Goal: Task Accomplishment & Management: Use online tool/utility

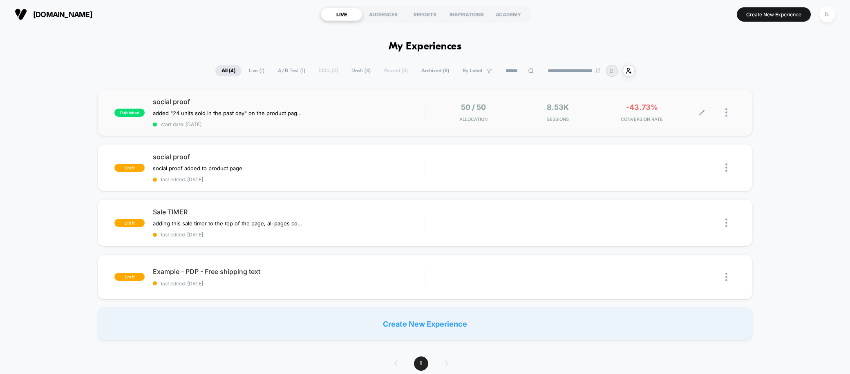
click at [660, 114] on div "-43.73% CONVERSION RATE" at bounding box center [642, 112] width 80 height 19
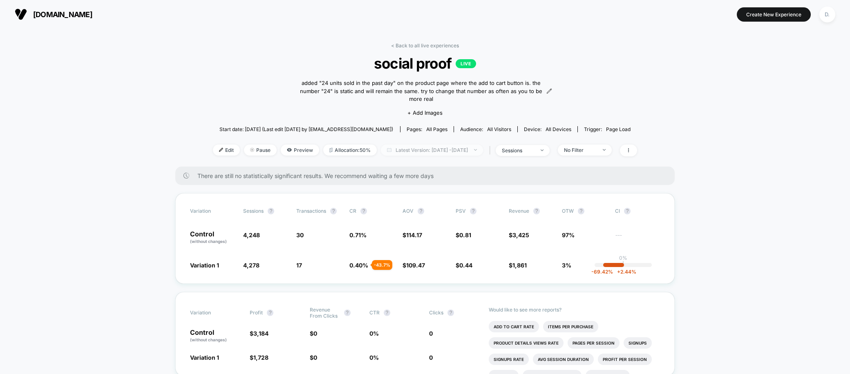
click at [477, 149] on img at bounding box center [475, 150] width 3 height 2
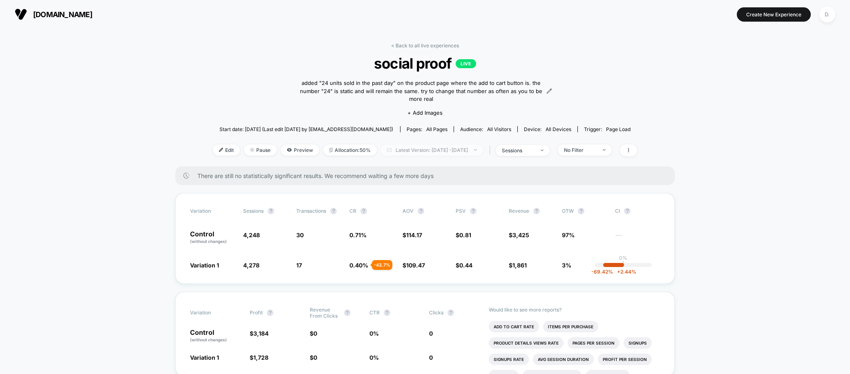
click at [483, 145] on span "Latest Version: Jun 11, 2025 - Aug 24, 2025" at bounding box center [432, 150] width 102 height 11
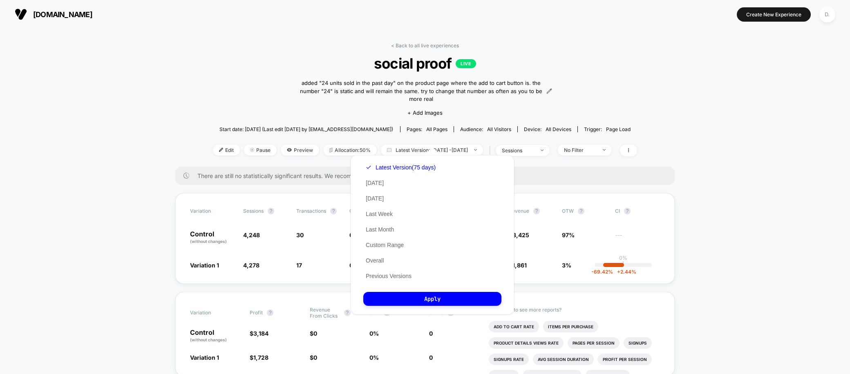
click at [373, 257] on div "Latest Version (75 days) Today Yesterday Last Week Last Month Custom Range Over…" at bounding box center [400, 222] width 75 height 124
click at [377, 262] on button "Overall" at bounding box center [374, 260] width 23 height 7
click at [425, 297] on button "Apply" at bounding box center [432, 299] width 138 height 14
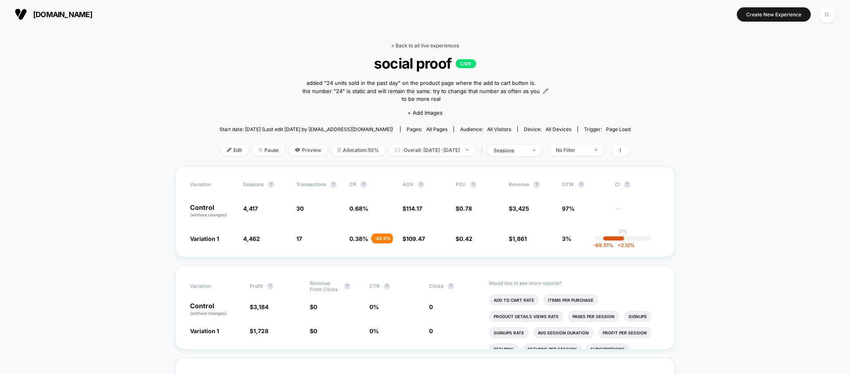
click at [421, 44] on link "< Back to all live experiences" at bounding box center [425, 46] width 68 height 6
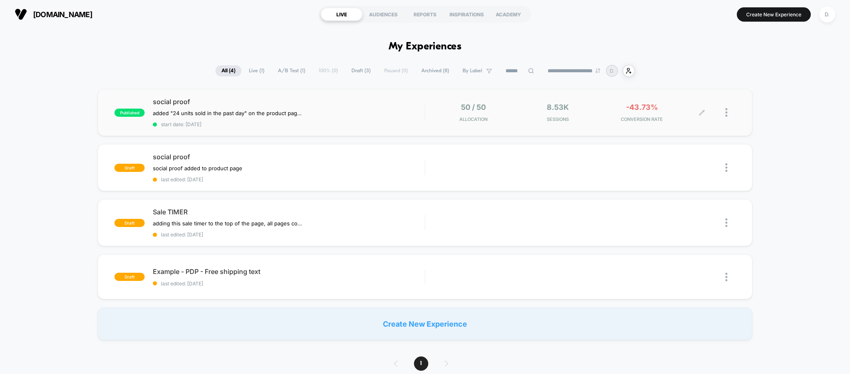
click at [723, 113] on div at bounding box center [719, 112] width 34 height 19
click at [726, 114] on img at bounding box center [727, 112] width 2 height 9
click at [673, 67] on div "Edit" at bounding box center [685, 66] width 74 height 18
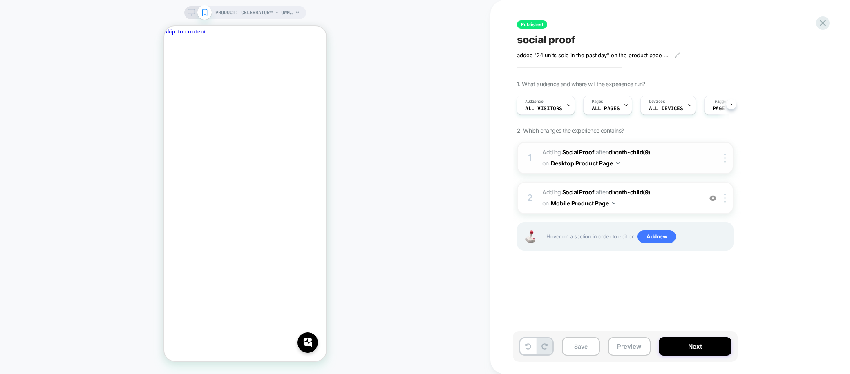
scroll to position [0, 115]
click at [676, 203] on span "#_loomi_addon_1749684616148 Adding Social Proof AFTER div:nth-child(9) div:nth-…" at bounding box center [620, 198] width 156 height 22
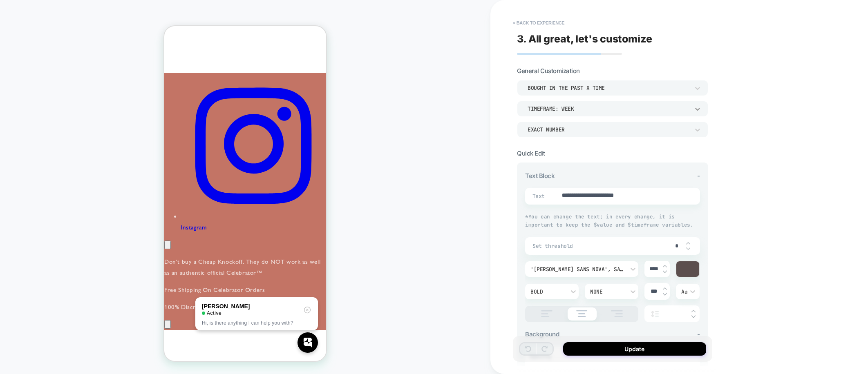
scroll to position [0, 231]
click at [697, 110] on icon at bounding box center [698, 109] width 8 height 8
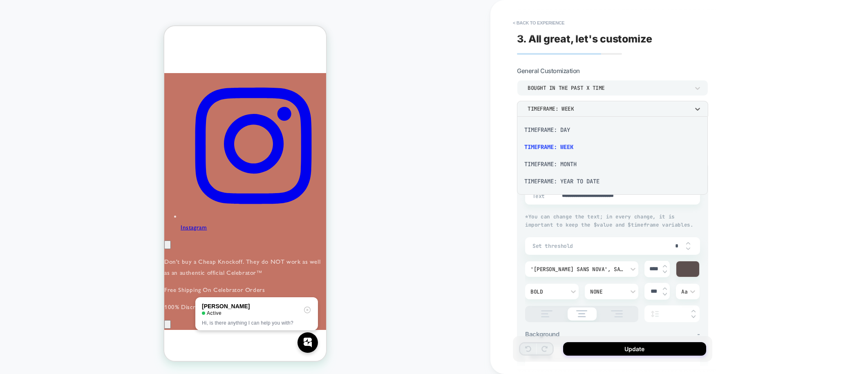
click at [744, 117] on div at bounding box center [425, 187] width 850 height 374
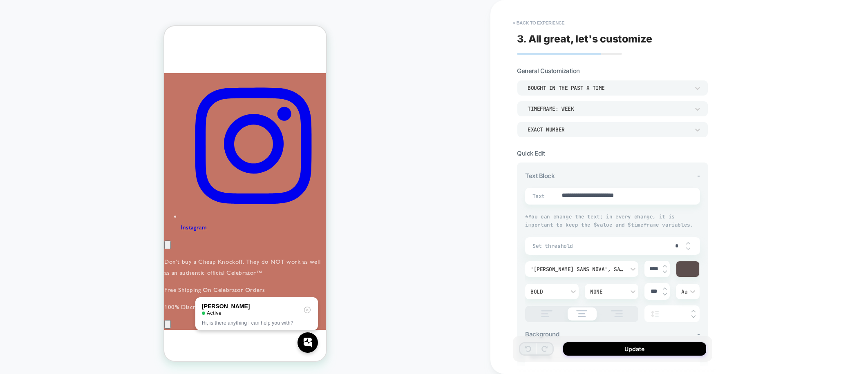
scroll to position [0, 0]
type textarea "*"
click at [383, 206] on div "PRODUCT: Celebrator™ - Own Your Orgasm® PRODUCT: Celebrator™ - Own Your Orgasm®" at bounding box center [245, 187] width 491 height 358
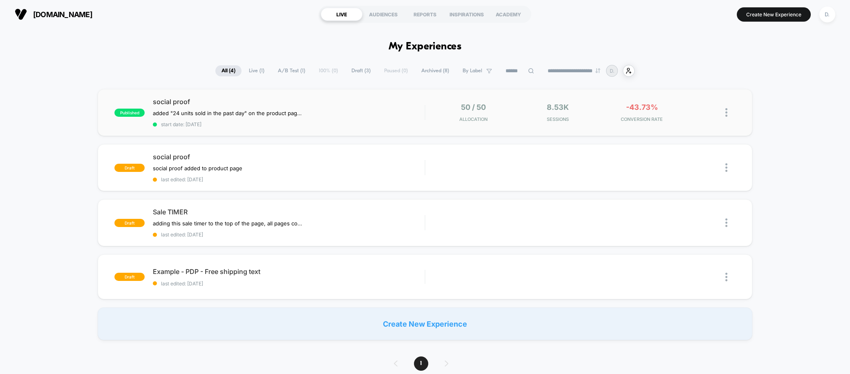
click at [726, 113] on img at bounding box center [727, 112] width 2 height 9
click at [675, 66] on div "Edit" at bounding box center [685, 66] width 74 height 18
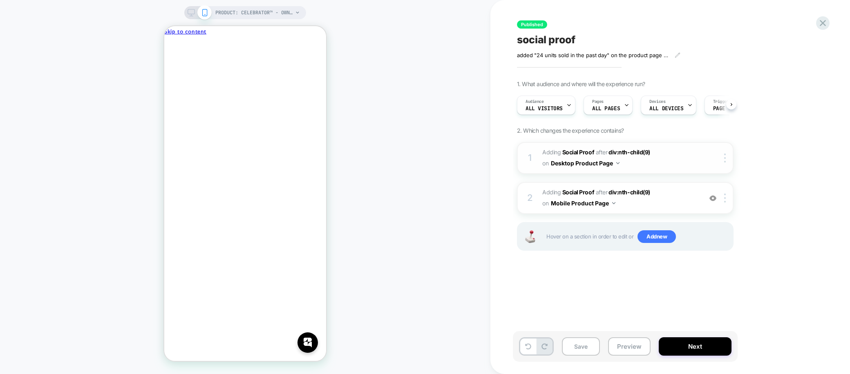
scroll to position [0, 0]
click at [652, 189] on span "#_loomi_addon_1749684616148 Adding Social Proof AFTER div:nth-child(9) div:nth-…" at bounding box center [620, 198] width 156 height 22
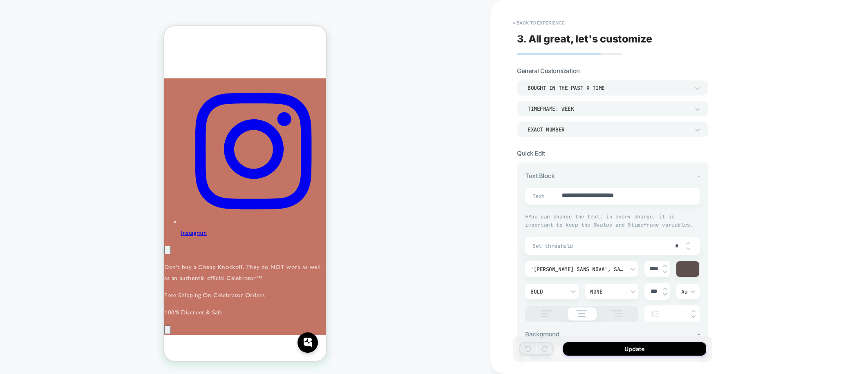
scroll to position [307, 0]
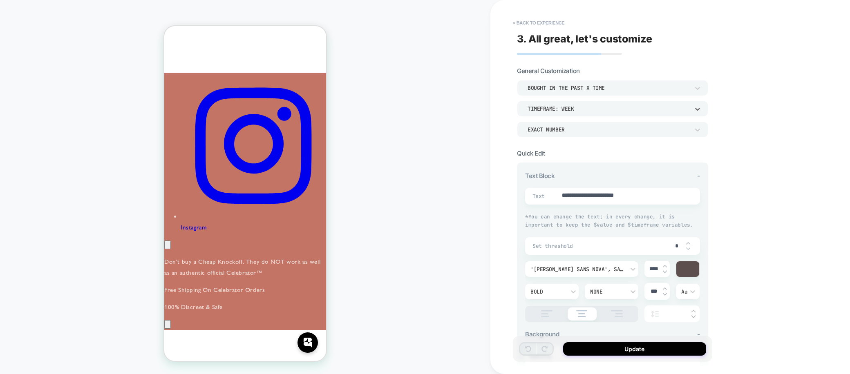
click at [581, 110] on div "TIMEFRAME: WEEK" at bounding box center [609, 108] width 162 height 7
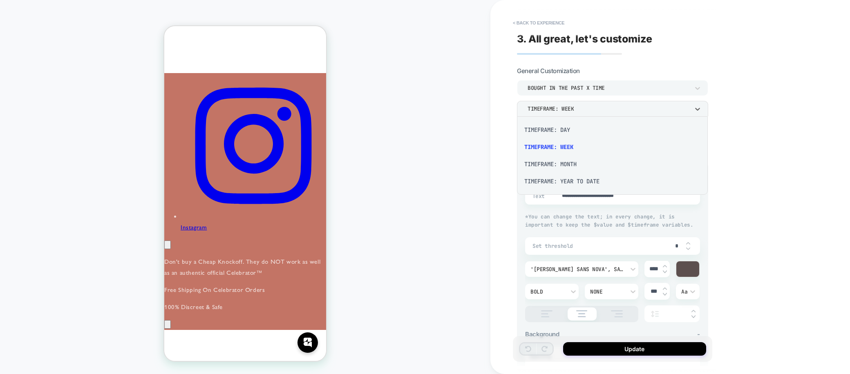
scroll to position [0, 231]
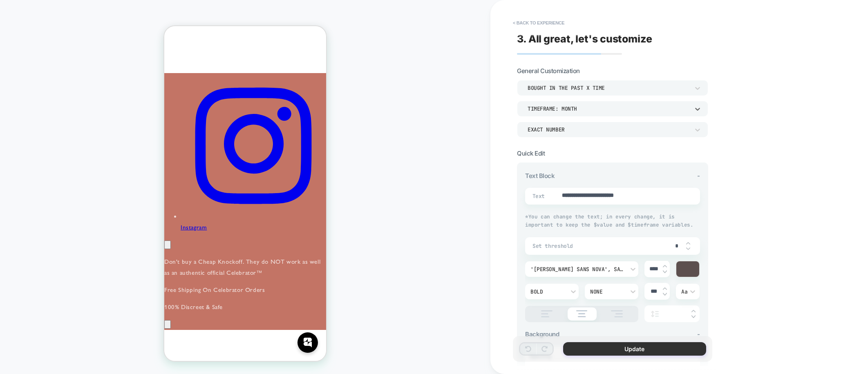
scroll to position [0, 0]
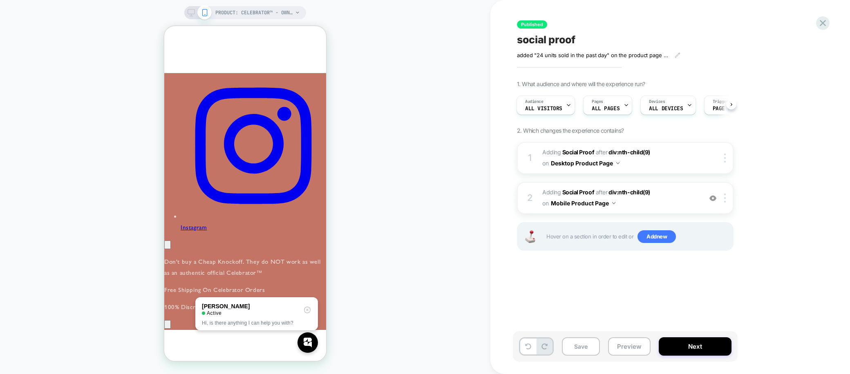
scroll to position [0, 115]
click at [707, 155] on div at bounding box center [719, 158] width 27 height 9
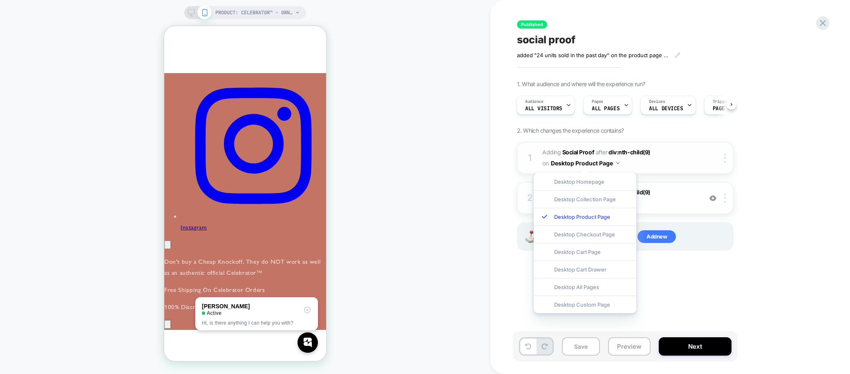
scroll to position [0, 231]
click at [194, 12] on icon at bounding box center [191, 12] width 7 height 7
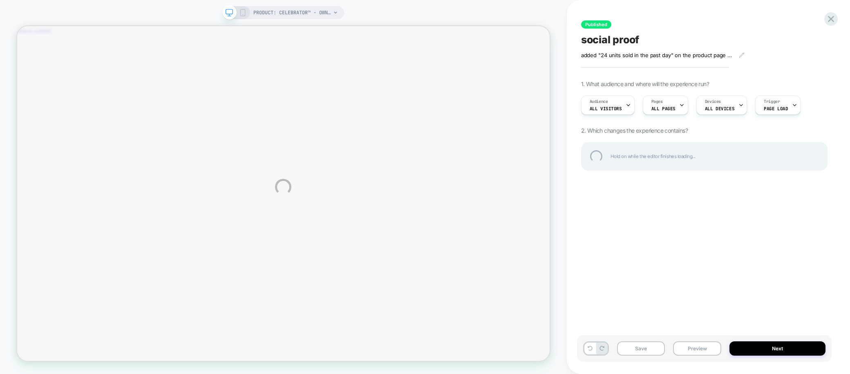
scroll to position [307, 0]
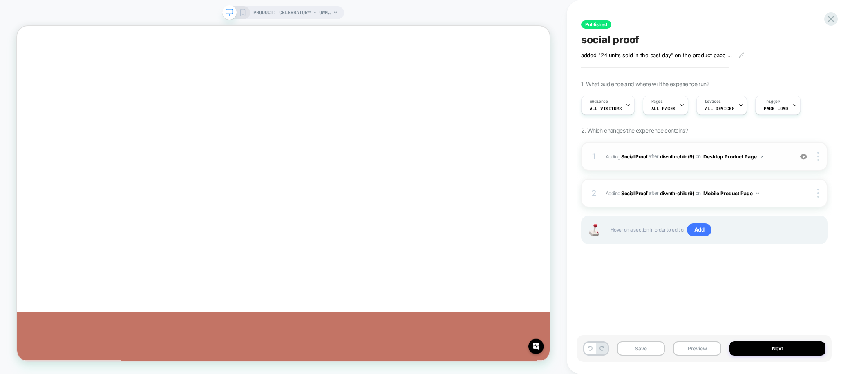
click at [0, 0] on span "#_loomi_addon_1749464207279 Adding Social Proof AFTER div:nth-child(9) div:nth-…" at bounding box center [0, 0] width 0 height 0
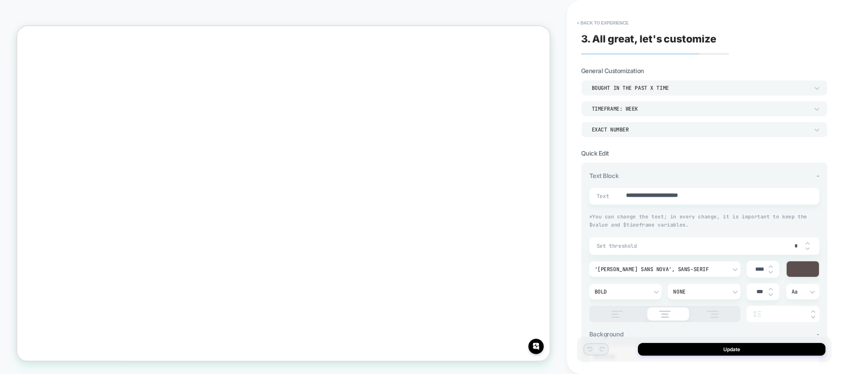
scroll to position [81, 0]
click at [0, 0] on div "TIMEFRAME: WEEK" at bounding box center [0, 0] width 0 height 0
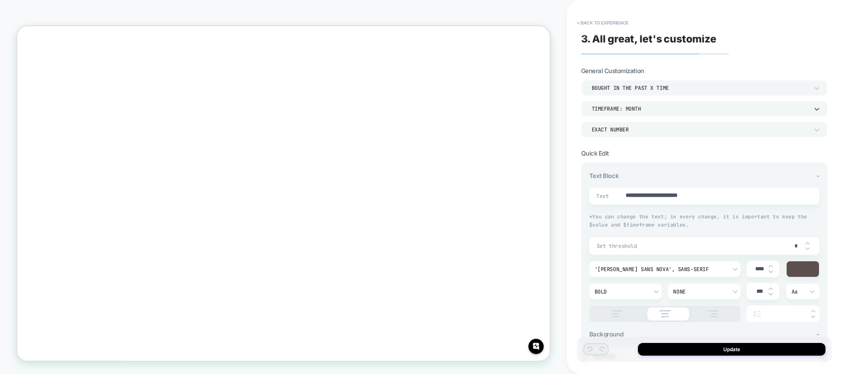
scroll to position [0, 159]
type textarea "*"
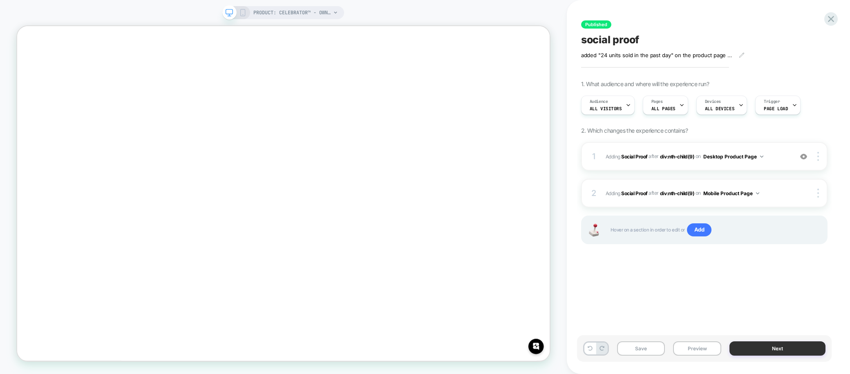
click at [768, 349] on button "Next" at bounding box center [778, 349] width 96 height 14
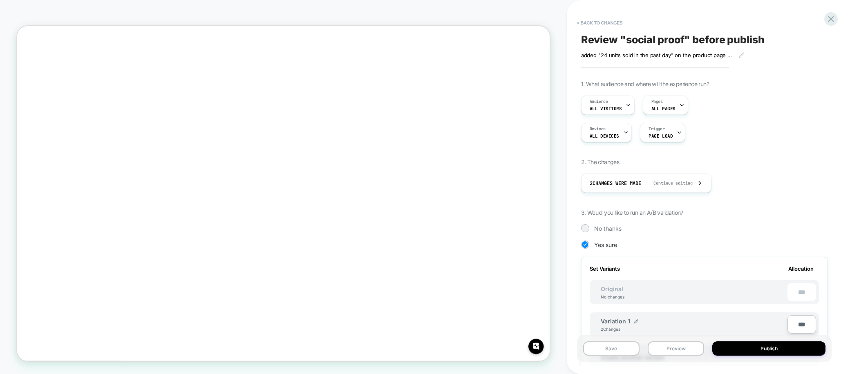
scroll to position [0, 1]
click at [769, 349] on button "Publish" at bounding box center [769, 349] width 113 height 14
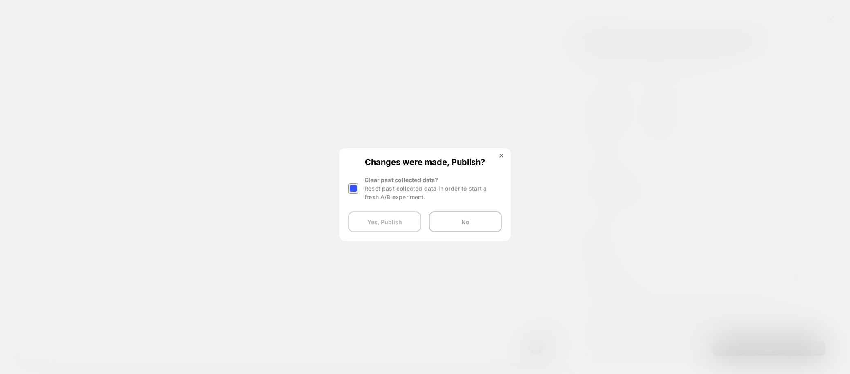
scroll to position [0, 319]
click at [396, 223] on button "Yes, Publish" at bounding box center [384, 222] width 73 height 20
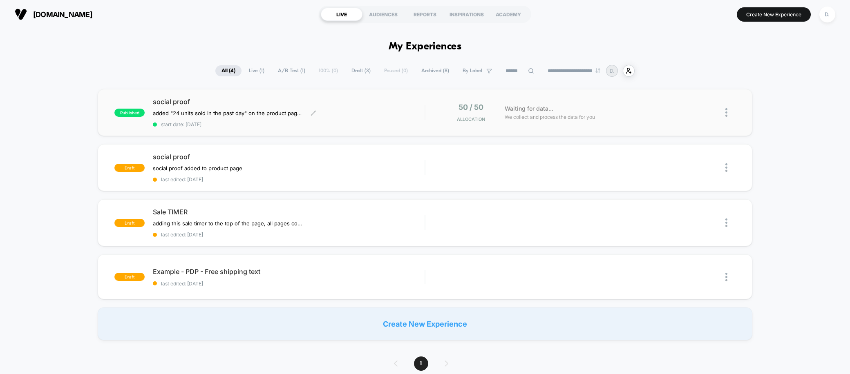
click at [393, 107] on div "social proof added "24 units sold in the past day" on the product page where th…" at bounding box center [289, 113] width 272 height 30
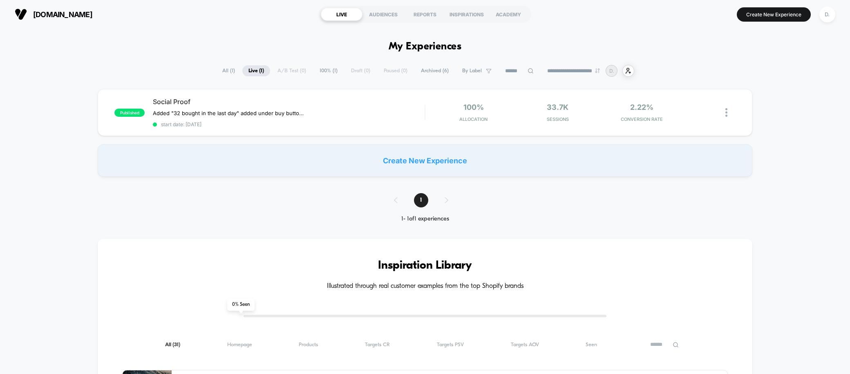
click at [220, 70] on span "All ( 1 )" at bounding box center [228, 70] width 25 height 11
click at [89, 15] on span "[DOMAIN_NAME]" at bounding box center [62, 14] width 59 height 9
